Goal: Check status: Check status

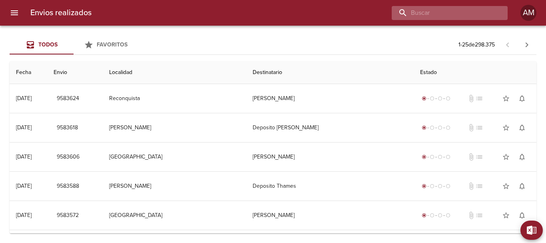
click at [474, 12] on input "buscar" at bounding box center [443, 13] width 102 height 14
type input "271023"
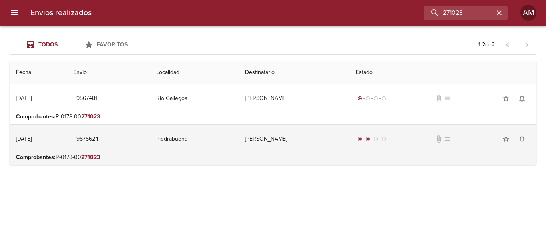
click at [262, 136] on td "[PERSON_NAME]" at bounding box center [294, 138] width 111 height 29
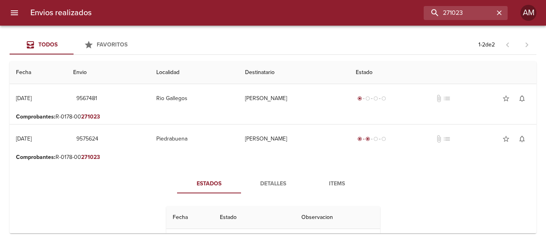
click at [271, 182] on span "Detalles" at bounding box center [273, 184] width 54 height 10
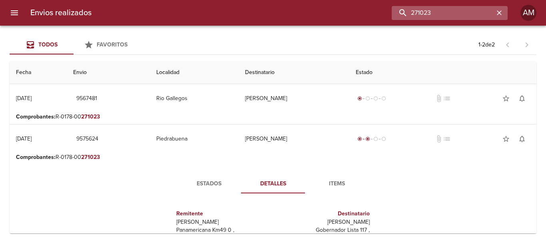
click at [468, 12] on input "271023" at bounding box center [443, 13] width 102 height 14
type input "8620641"
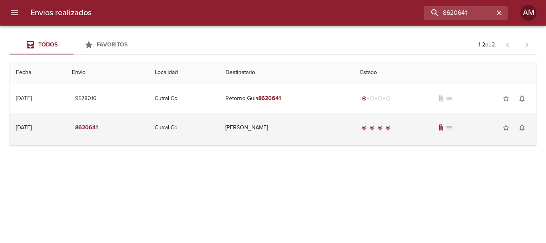
click at [259, 127] on td "[PERSON_NAME]" at bounding box center [286, 127] width 135 height 29
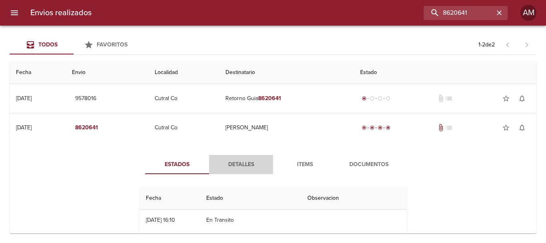
click at [242, 162] on span "Detalles" at bounding box center [241, 165] width 54 height 10
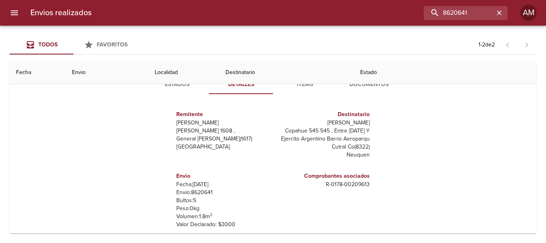
scroll to position [40, 0]
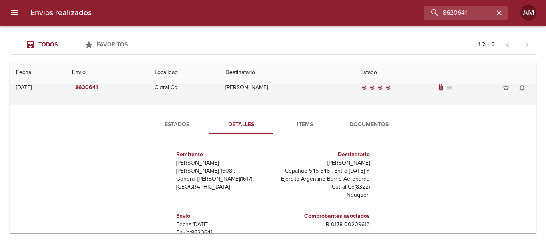
click at [260, 85] on td "[PERSON_NAME]" at bounding box center [286, 87] width 135 height 29
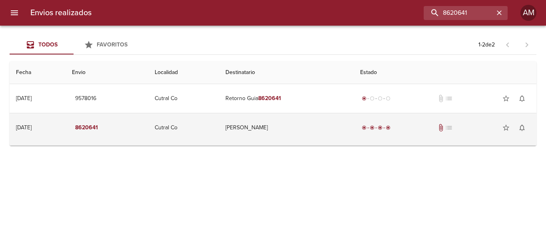
scroll to position [0, 0]
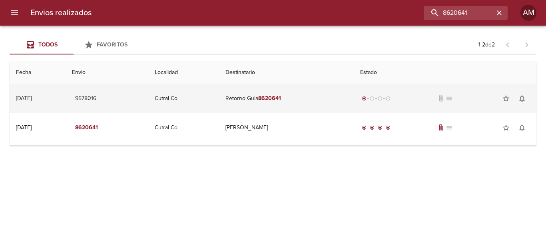
click at [258, 96] on td "Retorno Guia 8620641" at bounding box center [286, 98] width 135 height 29
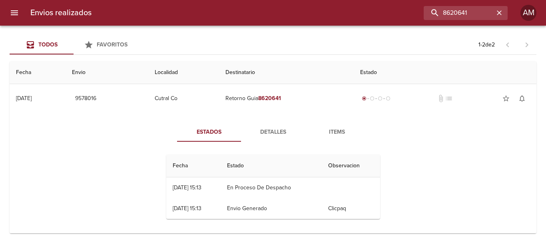
click at [275, 131] on span "Detalles" at bounding box center [273, 132] width 54 height 10
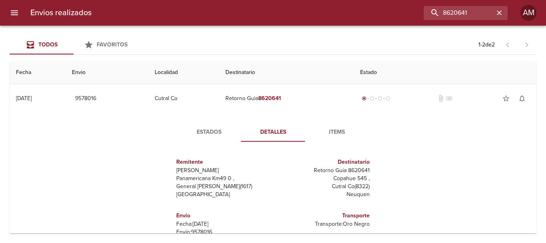
click at [332, 130] on span "Items" at bounding box center [337, 132] width 54 height 10
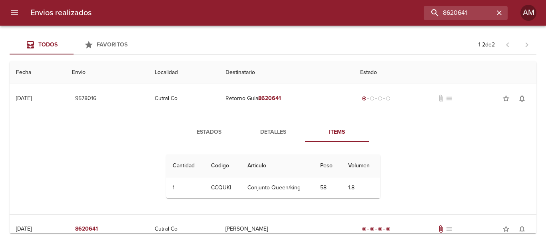
scroll to position [14, 0]
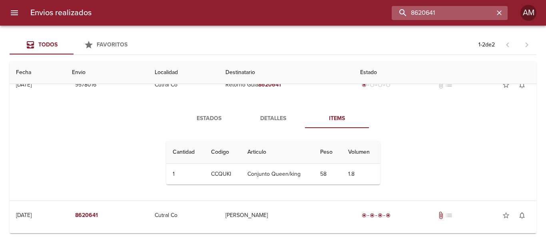
click at [478, 14] on input "8620641" at bounding box center [443, 13] width 102 height 14
type input "9253188"
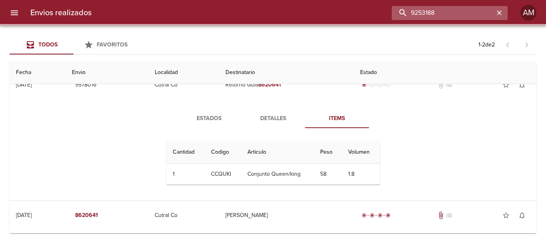
scroll to position [0, 0]
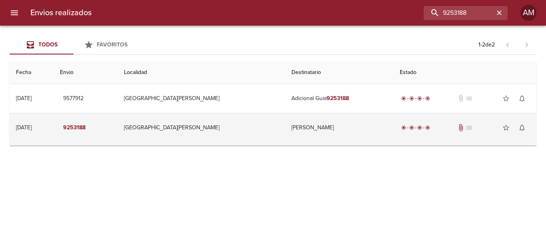
click at [290, 128] on td "[PERSON_NAME]" at bounding box center [339, 127] width 108 height 29
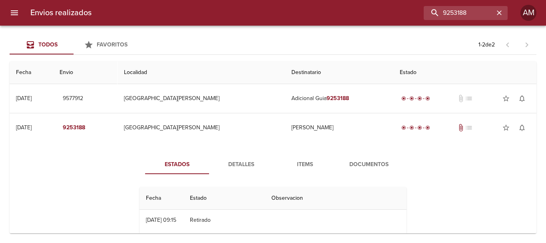
click at [237, 163] on span "Detalles" at bounding box center [241, 165] width 54 height 10
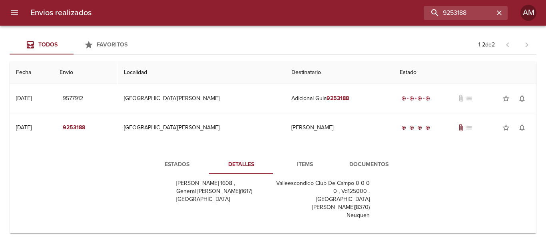
scroll to position [40, 0]
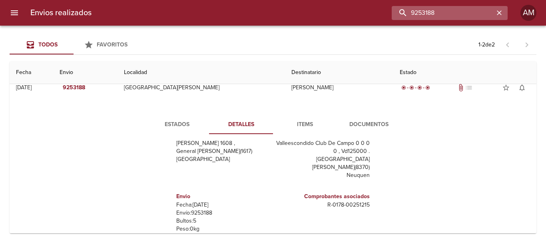
click at [455, 12] on input "9253188" at bounding box center [443, 13] width 102 height 14
type input "9164781"
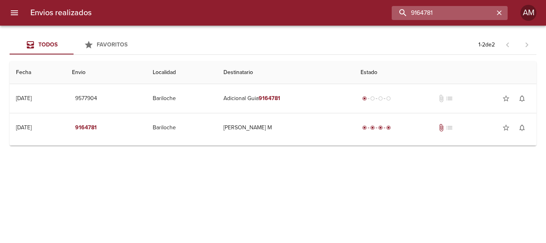
scroll to position [0, 0]
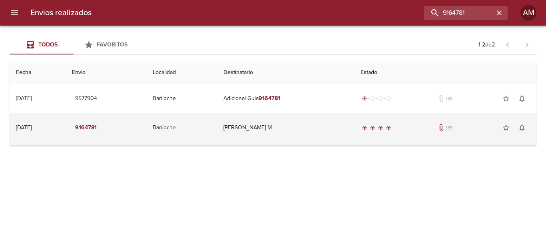
click at [260, 124] on td "[PERSON_NAME] M" at bounding box center [285, 127] width 137 height 29
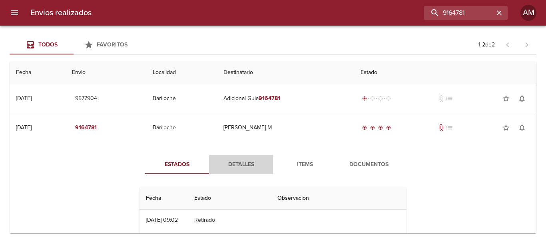
click at [234, 166] on span "Detalles" at bounding box center [241, 165] width 54 height 10
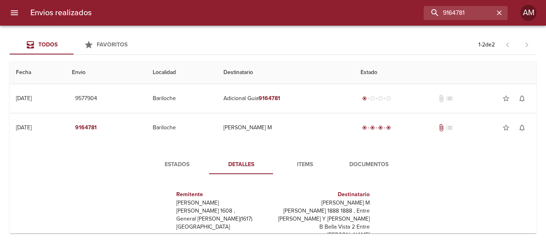
scroll to position [80, 0]
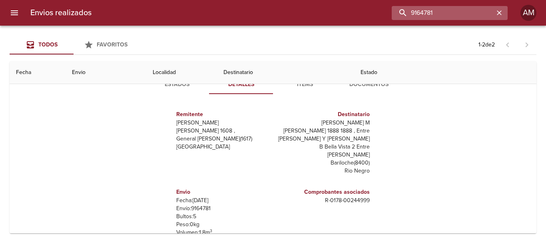
click at [462, 12] on input "9164781" at bounding box center [443, 13] width 102 height 14
type input "9083101"
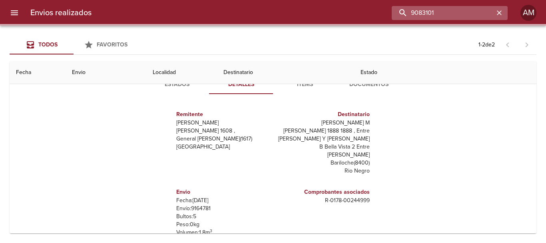
scroll to position [0, 0]
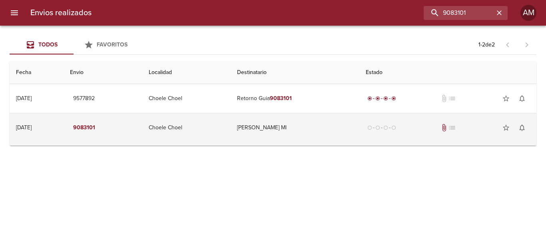
click at [287, 127] on td "[PERSON_NAME] Ml" at bounding box center [295, 127] width 129 height 29
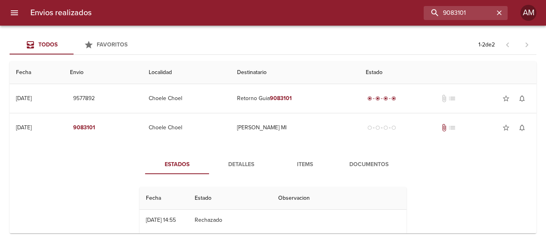
click at [243, 162] on span "Detalles" at bounding box center [241, 165] width 54 height 10
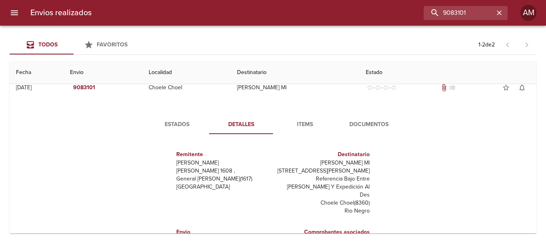
scroll to position [80, 0]
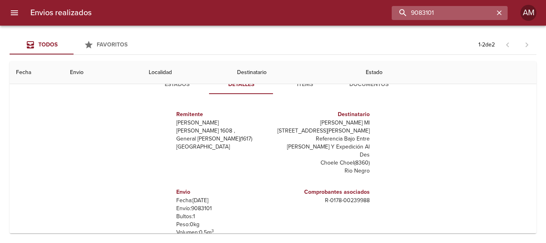
click at [475, 11] on input "9083101" at bounding box center [443, 13] width 102 height 14
type input "8988916"
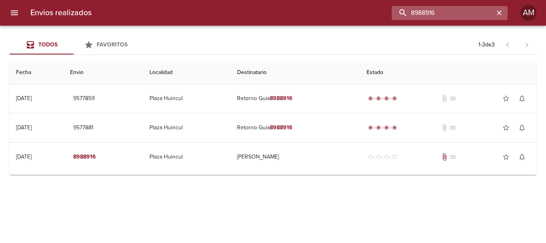
scroll to position [0, 0]
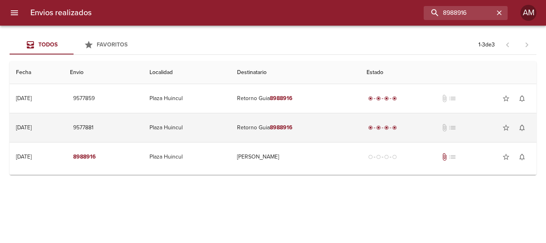
click at [279, 124] on td "Retorno Guia 8988916" at bounding box center [296, 127] width 130 height 29
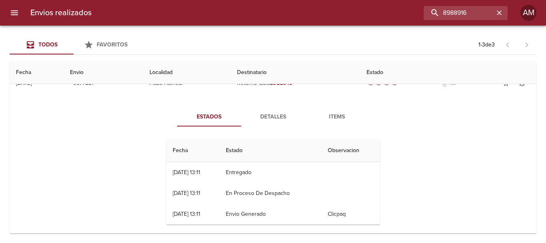
click at [277, 111] on button "Detalles" at bounding box center [273, 116] width 64 height 19
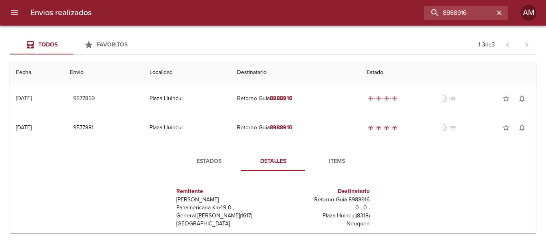
click at [328, 158] on span "Items" at bounding box center [337, 161] width 54 height 10
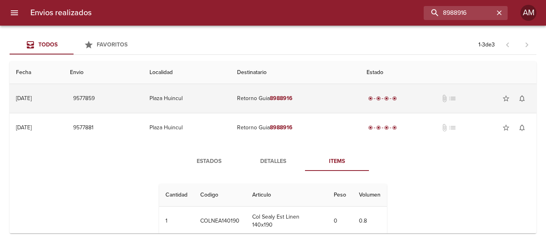
click at [293, 98] on em "8988916" at bounding box center [281, 98] width 23 height 7
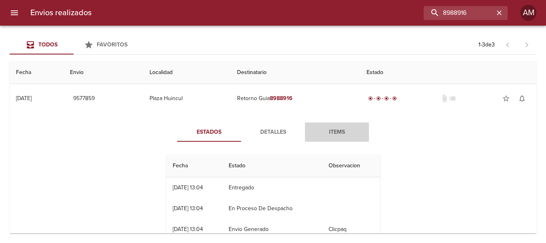
click at [332, 131] on span "Items" at bounding box center [337, 132] width 54 height 10
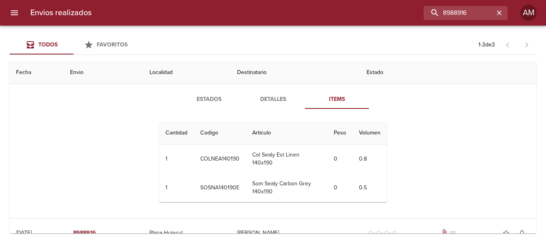
scroll to position [218, 0]
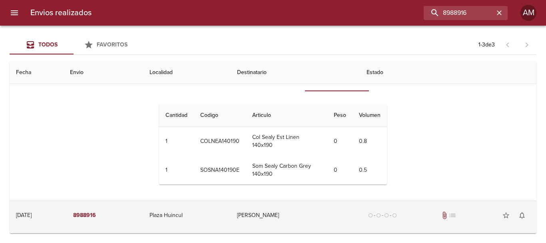
click at [267, 219] on td "[PERSON_NAME]" at bounding box center [296, 215] width 130 height 29
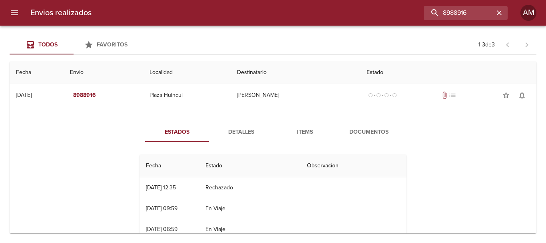
scroll to position [80, 0]
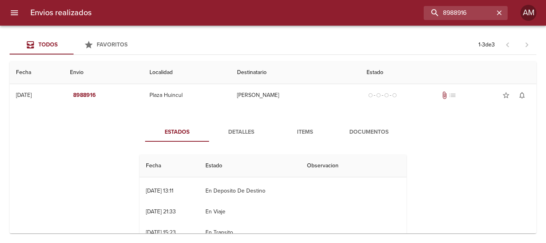
click at [235, 131] on span "Detalles" at bounding box center [241, 132] width 54 height 10
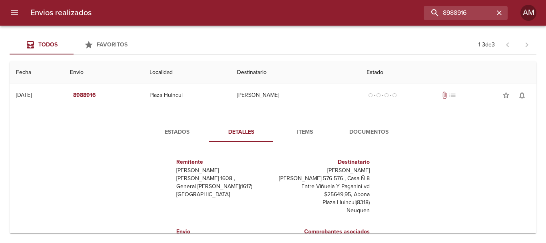
scroll to position [422, 0]
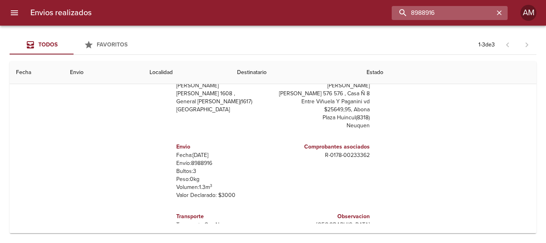
click at [458, 10] on input "8988916" at bounding box center [443, 13] width 102 height 14
type input "8931820"
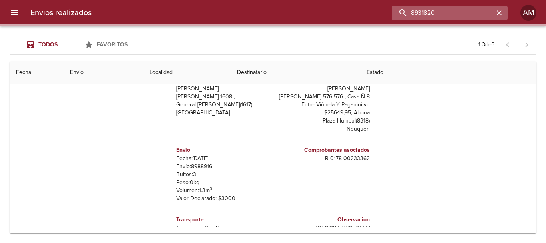
scroll to position [0, 0]
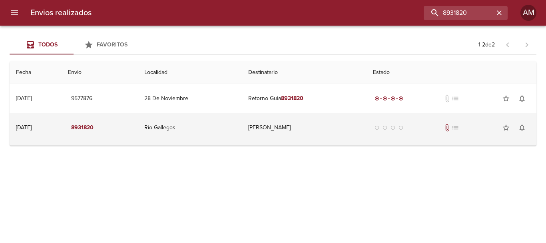
click at [281, 123] on td "[PERSON_NAME]" at bounding box center [304, 127] width 125 height 29
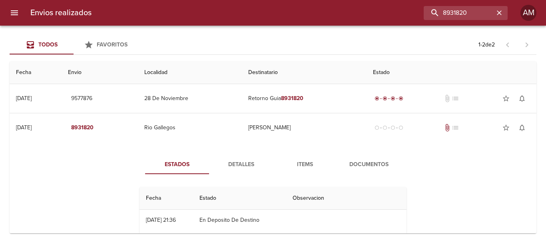
click at [238, 160] on span "Detalles" at bounding box center [241, 165] width 54 height 10
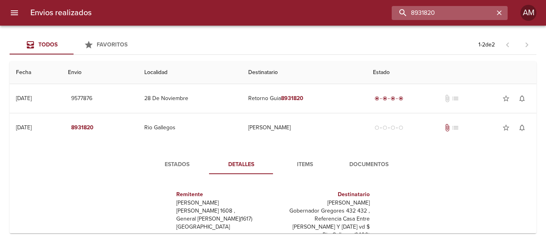
click at [461, 7] on input "8931820" at bounding box center [443, 13] width 102 height 14
type input "8888756"
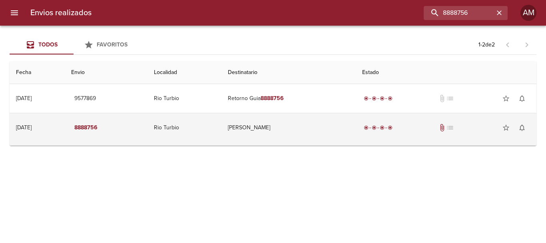
click at [273, 126] on td "[PERSON_NAME]" at bounding box center [289, 127] width 134 height 29
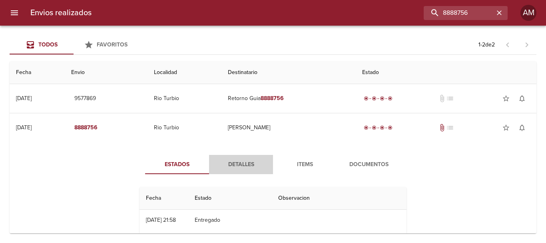
click at [238, 164] on span "Detalles" at bounding box center [241, 165] width 54 height 10
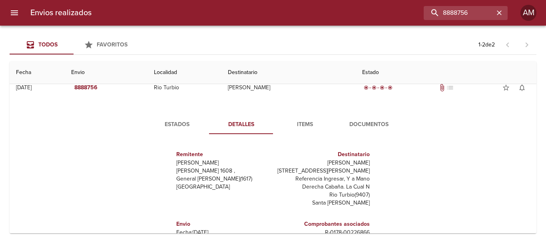
scroll to position [117, 0]
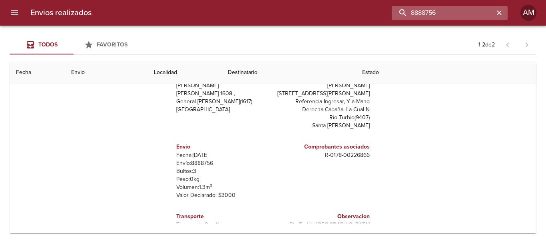
click at [479, 10] on input "8888756" at bounding box center [443, 13] width 102 height 14
type input "9142759"
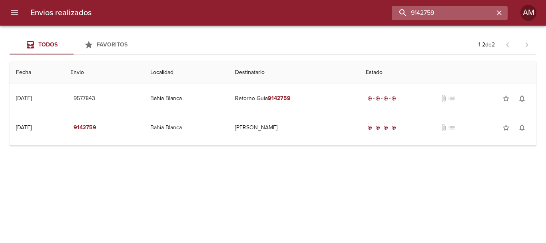
scroll to position [0, 0]
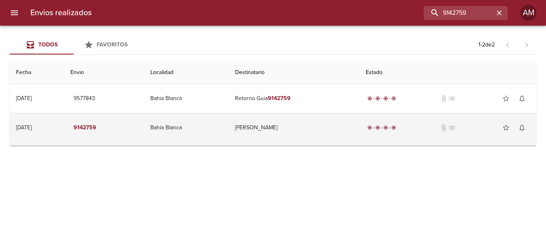
click at [270, 126] on td "[PERSON_NAME]" at bounding box center [294, 127] width 131 height 29
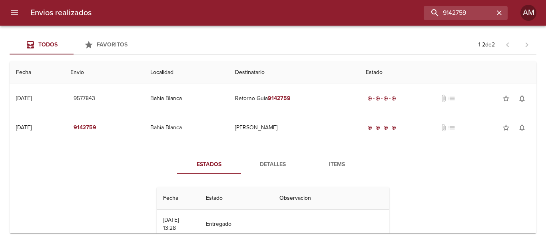
click at [265, 161] on span "Detalles" at bounding box center [273, 165] width 54 height 10
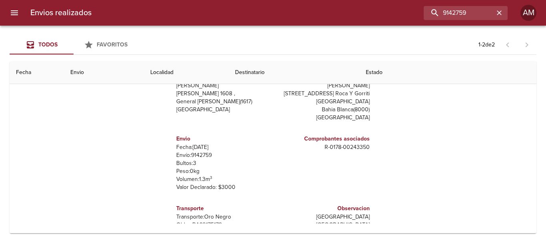
scroll to position [77, 0]
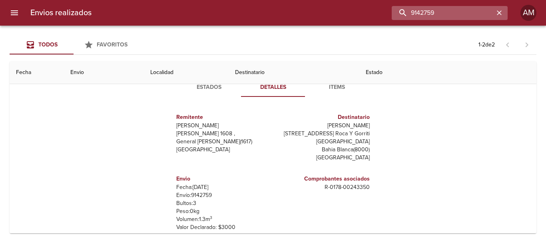
click at [457, 12] on input "9142759" at bounding box center [443, 13] width 102 height 14
type input "9039406"
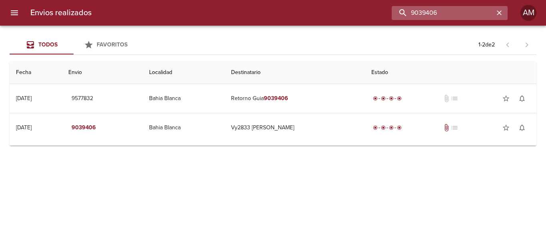
scroll to position [0, 0]
